Goal: Entertainment & Leisure: Consume media (video, audio)

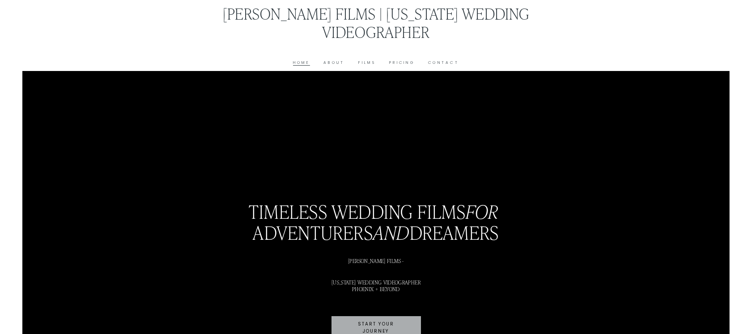
click at [361, 62] on link "Films" at bounding box center [366, 62] width 17 height 7
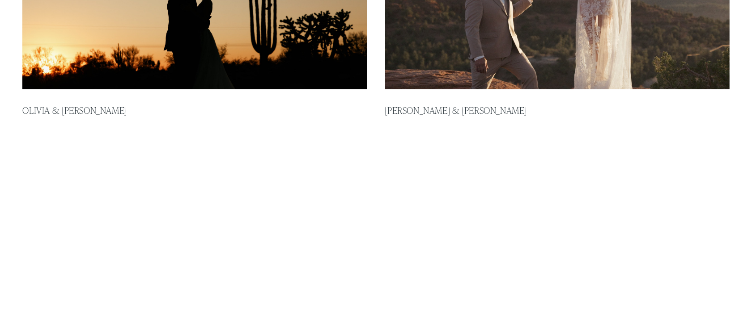
scroll to position [224, 0]
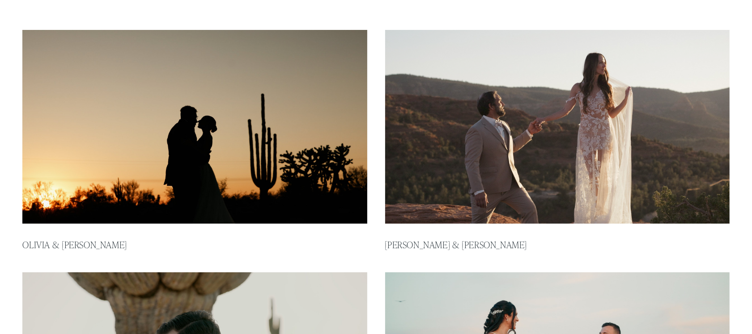
click at [211, 165] on img at bounding box center [195, 127] width 348 height 196
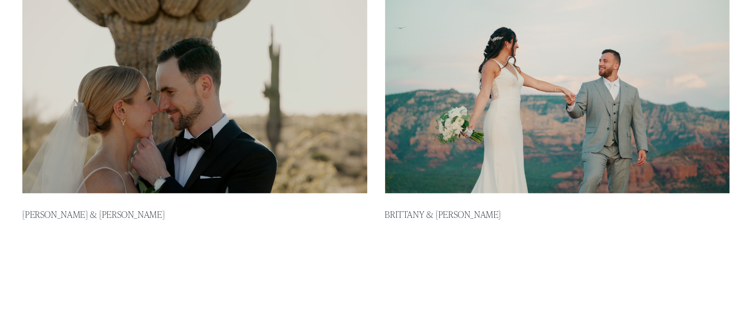
scroll to position [615, 0]
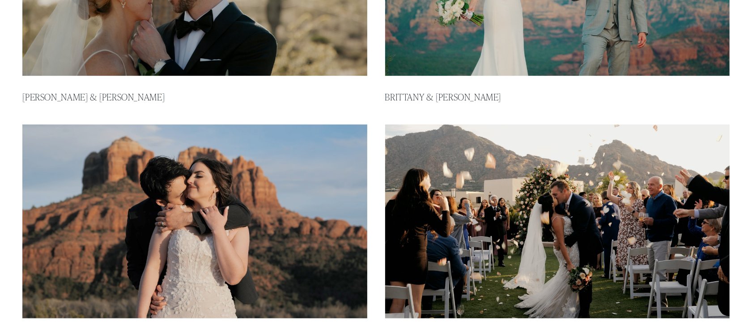
type input "*****"
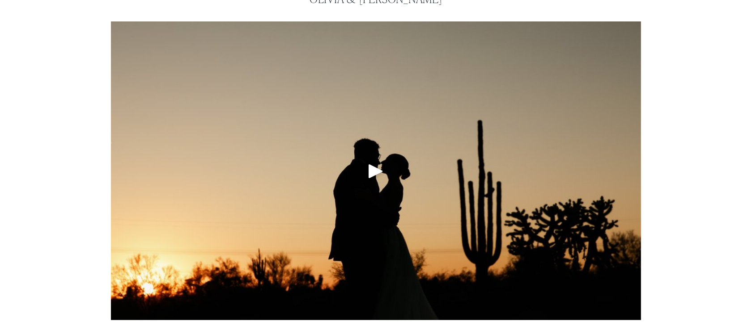
scroll to position [112, 0]
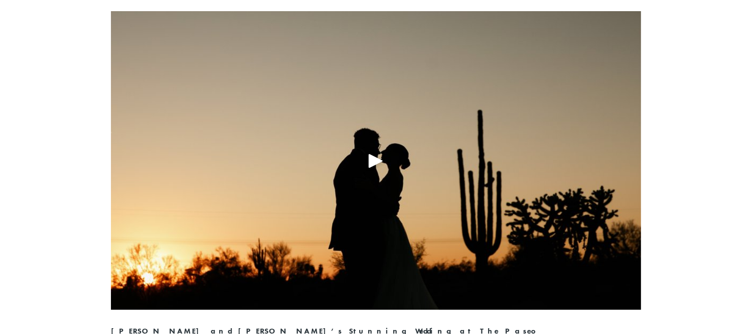
click at [378, 161] on div "Play" at bounding box center [375, 160] width 21 height 21
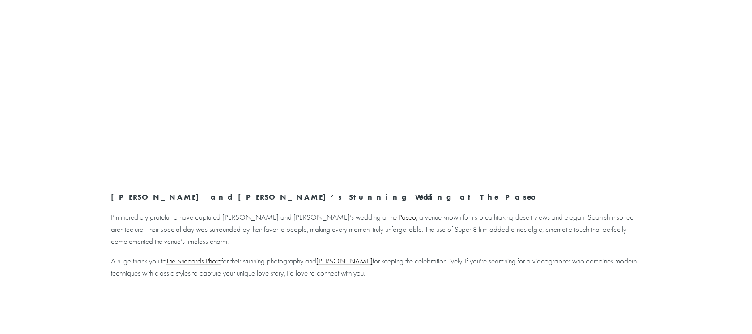
scroll to position [371, 0]
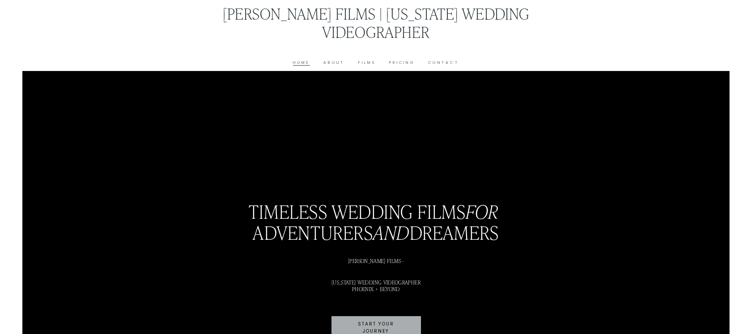
click at [360, 59] on link "Films" at bounding box center [366, 62] width 17 height 7
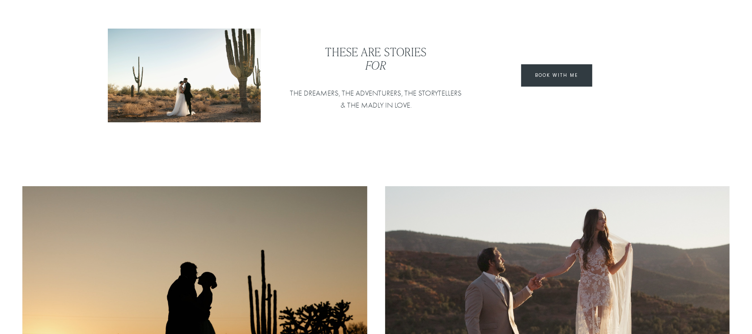
scroll to position [168, 0]
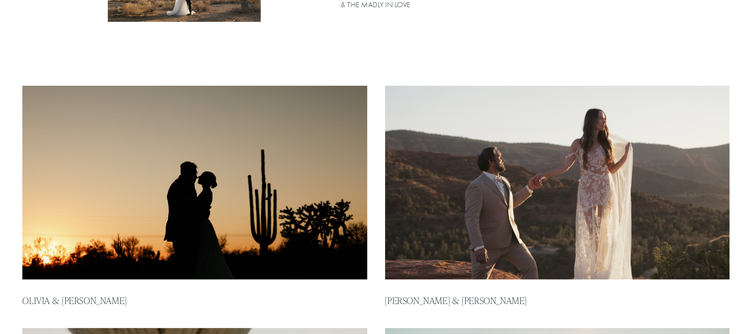
type input "*****"
